Goal: Information Seeking & Learning: Learn about a topic

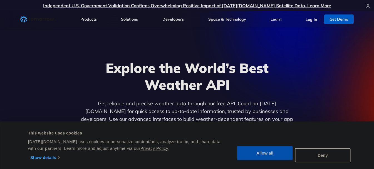
click at [279, 151] on button "Allow all" at bounding box center [265, 153] width 56 height 14
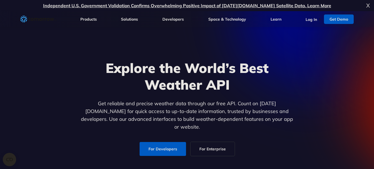
click at [172, 143] on link "For Developers" at bounding box center [163, 149] width 46 height 14
